Goal: Information Seeking & Learning: Understand process/instructions

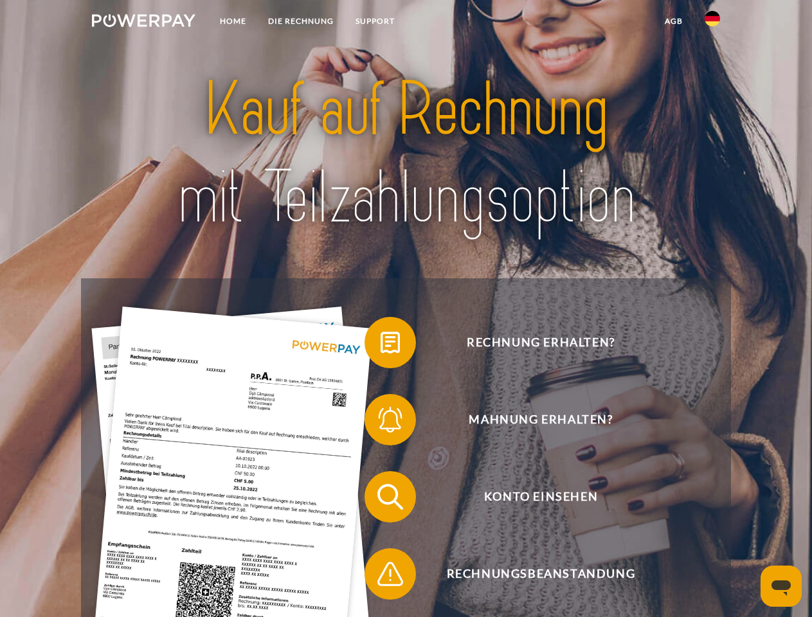
click at [143, 22] on img at bounding box center [143, 20] width 103 height 13
click at [712, 22] on img at bounding box center [711, 18] width 15 height 15
click at [673, 21] on link "agb" at bounding box center [674, 21] width 40 height 23
click at [380, 345] on span at bounding box center [371, 342] width 64 height 64
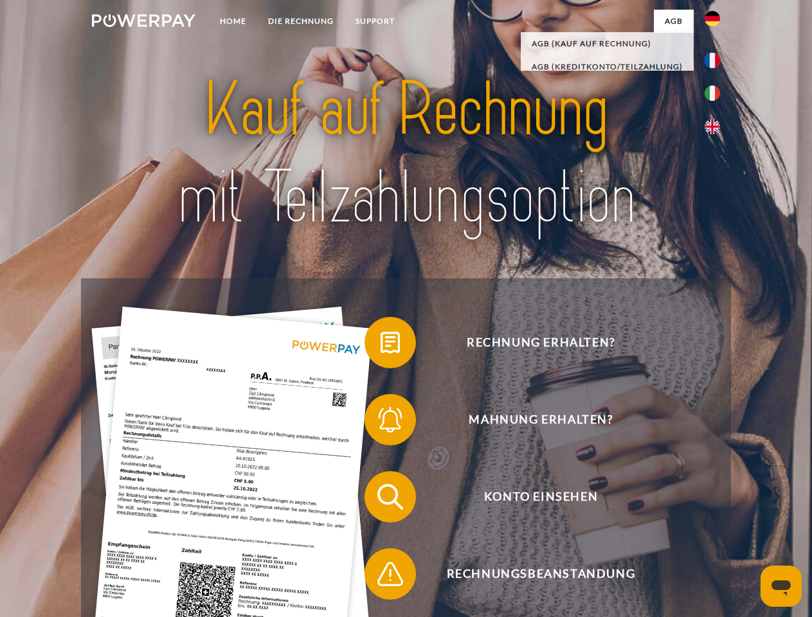
click at [380, 422] on span at bounding box center [371, 420] width 64 height 64
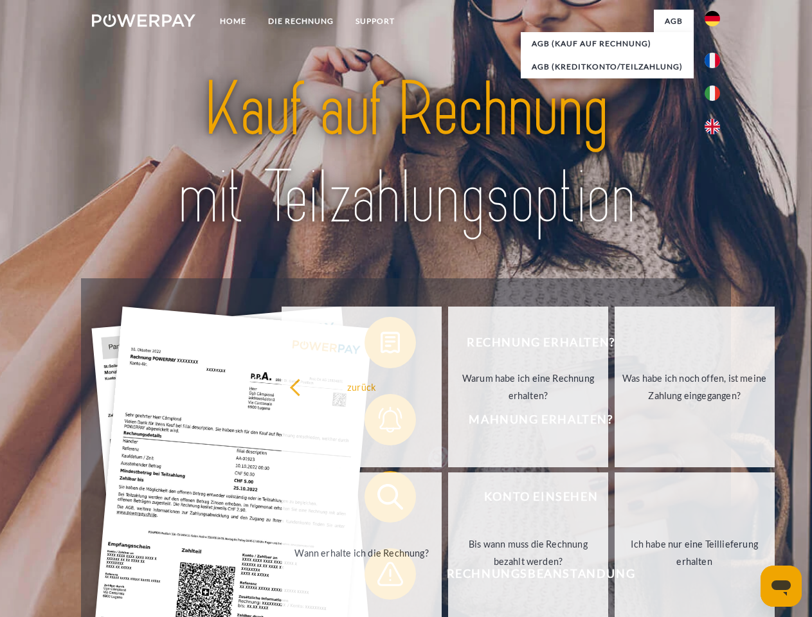
click at [448, 499] on link "Bis wann muss die Rechnung bezahlt werden?" at bounding box center [528, 552] width 160 height 161
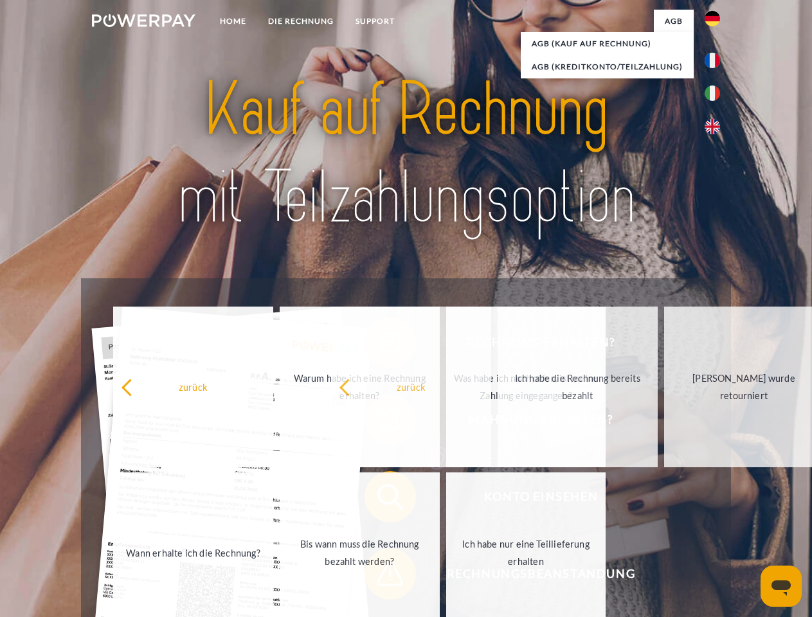
click at [380, 576] on span at bounding box center [371, 574] width 64 height 64
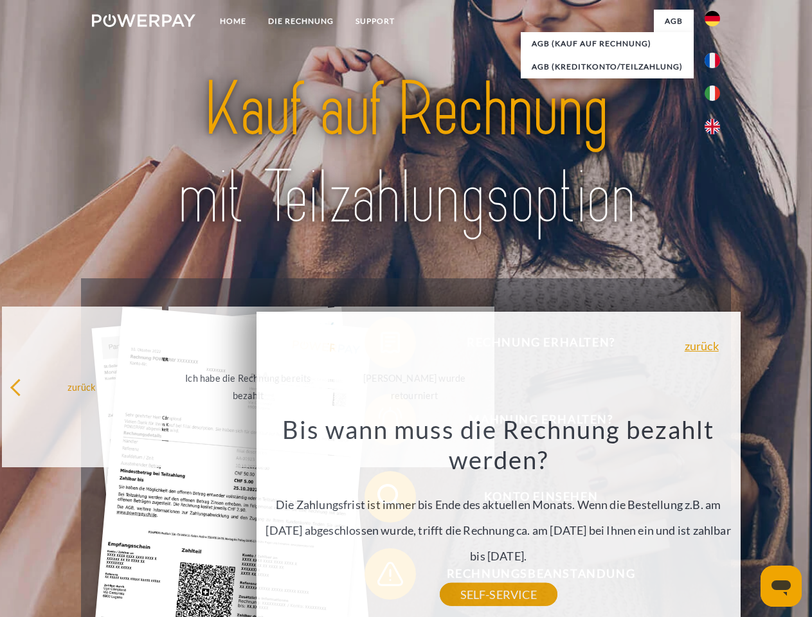
click at [781, 586] on icon "Messaging-Fenster öffnen" at bounding box center [780, 587] width 19 height 15
